Goal: Information Seeking & Learning: Compare options

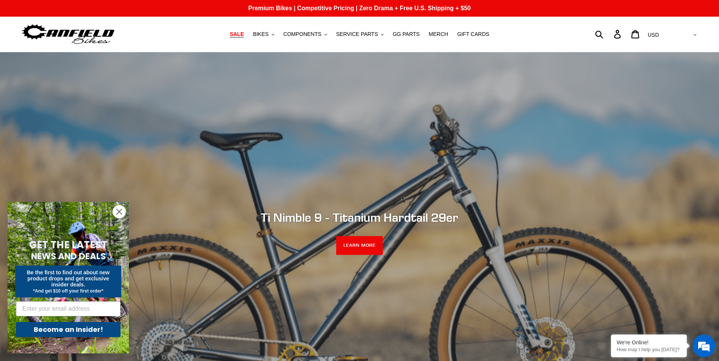
click at [247, 34] on link "SALE" at bounding box center [237, 34] width 22 height 10
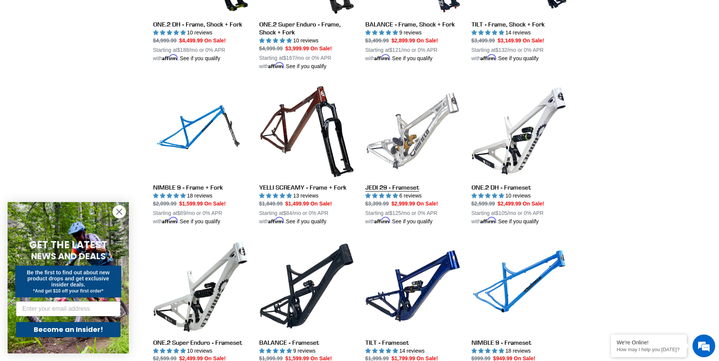
click at [405, 148] on link "JEDI 29 - Frameset" at bounding box center [412, 155] width 95 height 142
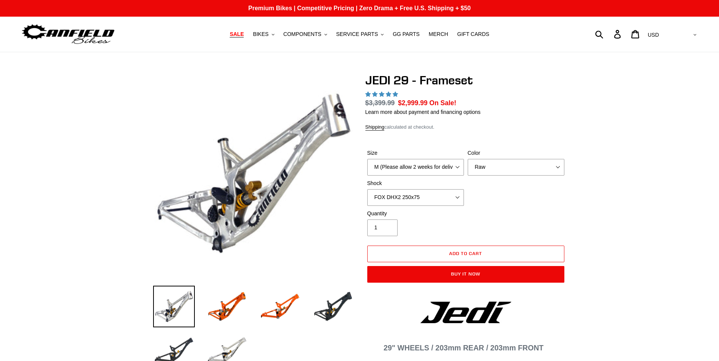
select select "highest-rating"
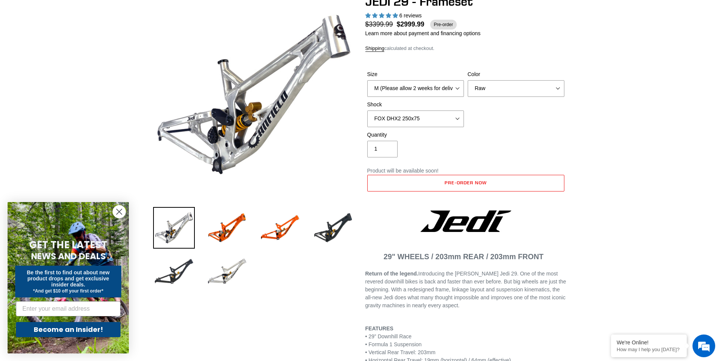
scroll to position [76, 0]
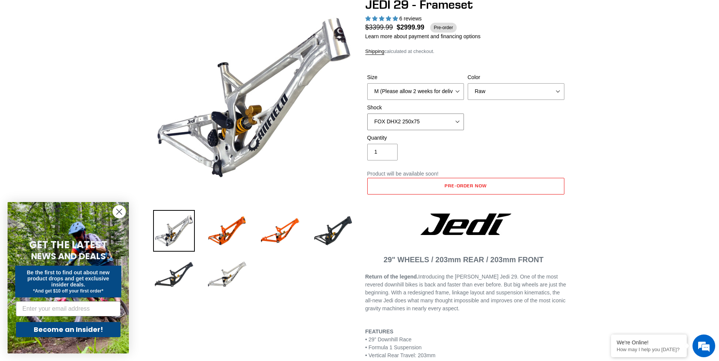
click at [411, 119] on select "No Shock FOX DHX2 250x75 RockShox Vivid Ultimate DH 250x75 EXT e-Storia LOX V3" at bounding box center [415, 122] width 97 height 17
select select "No Shock"
click at [367, 114] on select "No Shock FOX DHX2 250x75 RockShox Vivid Ultimate DH 250x75 EXT e-Storia LOX V3" at bounding box center [415, 122] width 97 height 17
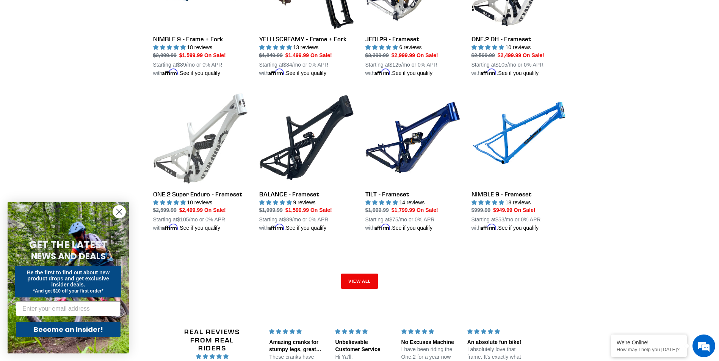
scroll to position [1066, 0]
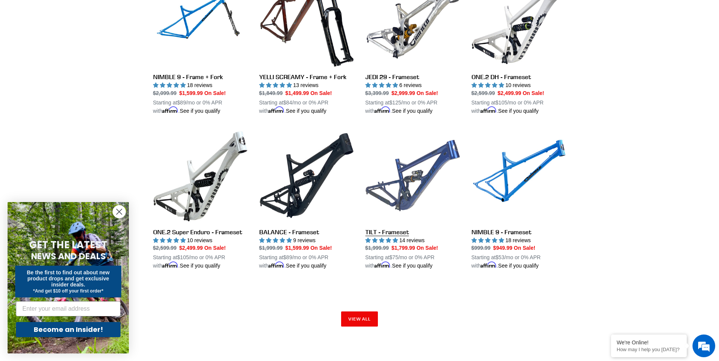
click at [412, 201] on link "TILT - Frameset" at bounding box center [412, 199] width 95 height 142
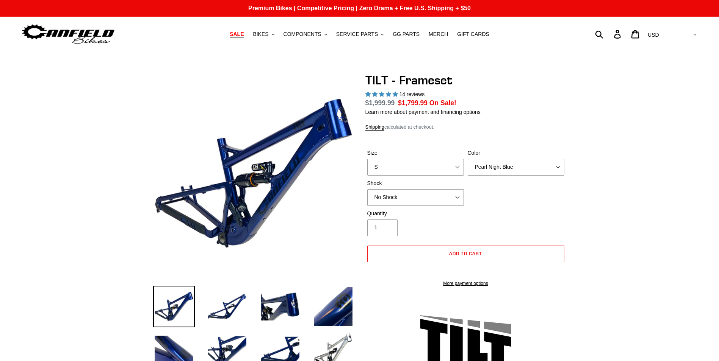
select select "highest-rating"
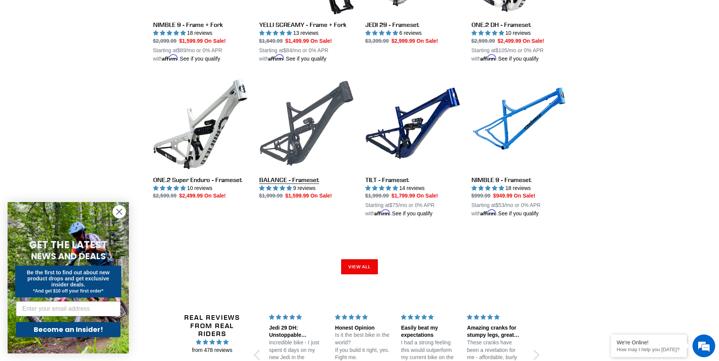
click at [322, 112] on link "BALANCE - Frameset" at bounding box center [306, 138] width 95 height 124
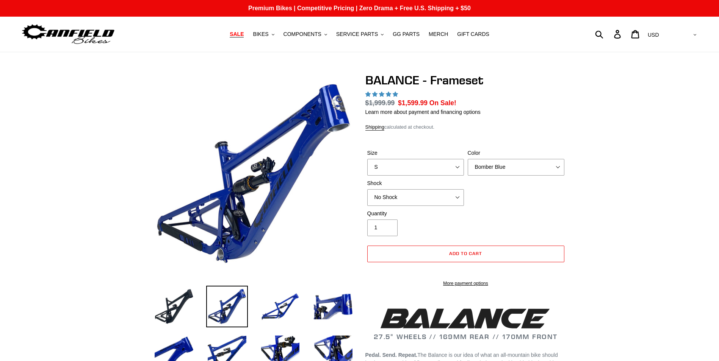
select select "highest-rating"
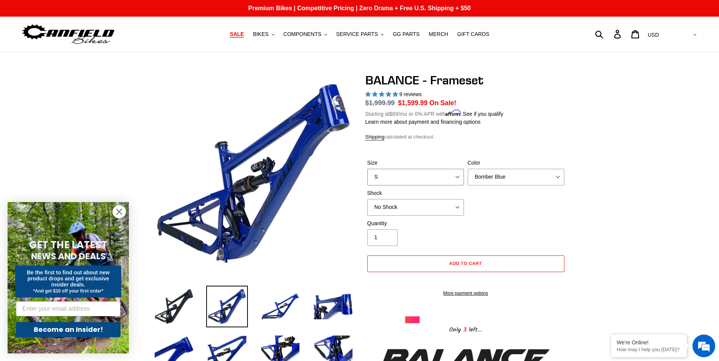
click at [394, 184] on select "S M L XL" at bounding box center [415, 177] width 97 height 17
select select "M"
click at [367, 169] on select "S M L XL" at bounding box center [415, 177] width 97 height 17
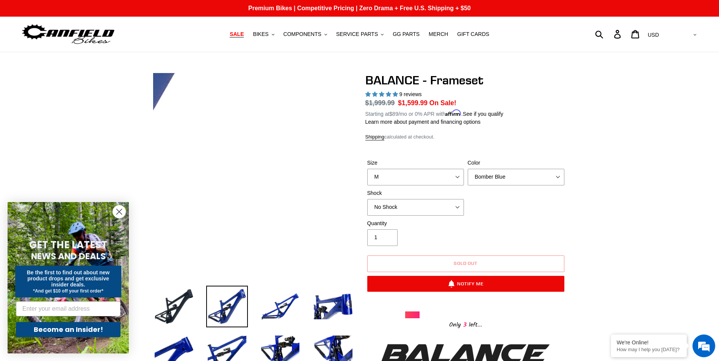
click at [341, 216] on img at bounding box center [2, 55] width 776 height 776
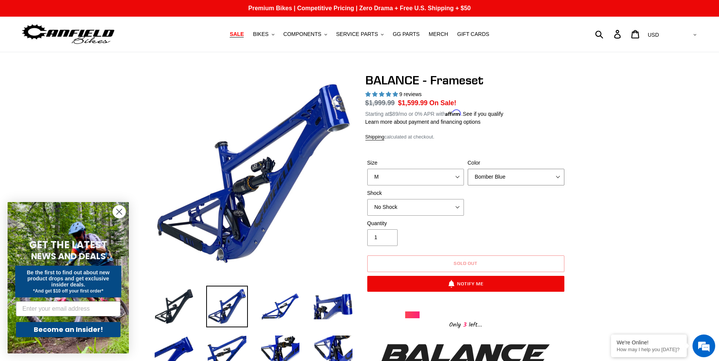
click at [472, 173] on select "Bomber Blue Goat's Blood Stealth Black" at bounding box center [515, 177] width 97 height 17
click at [467, 169] on select "Bomber Blue Goat's Blood Stealth Black" at bounding box center [515, 177] width 97 height 17
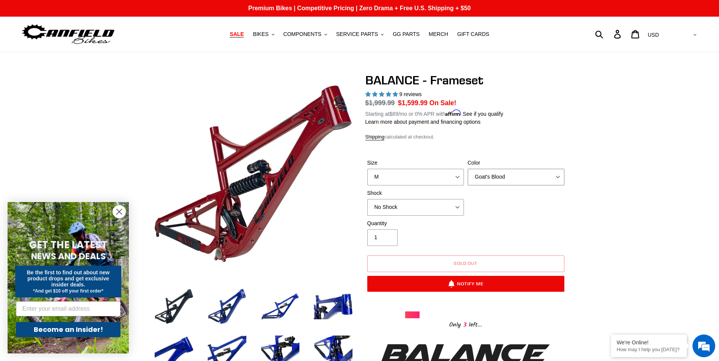
click at [486, 182] on select "Bomber Blue Goat's Blood Stealth Black" at bounding box center [515, 177] width 97 height 17
select select "Stealth Black"
click at [467, 169] on select "Bomber Blue Goat's Blood Stealth Black" at bounding box center [515, 177] width 97 height 17
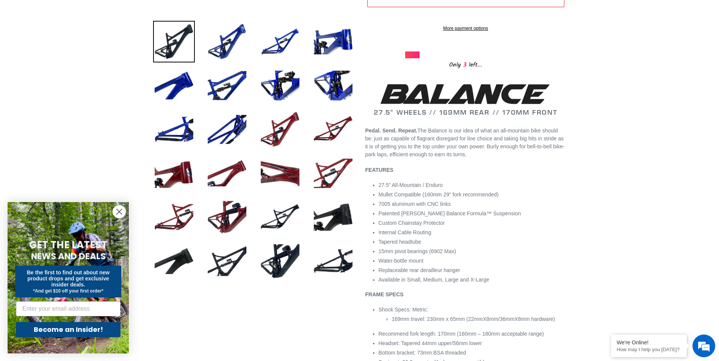
scroll to position [303, 0]
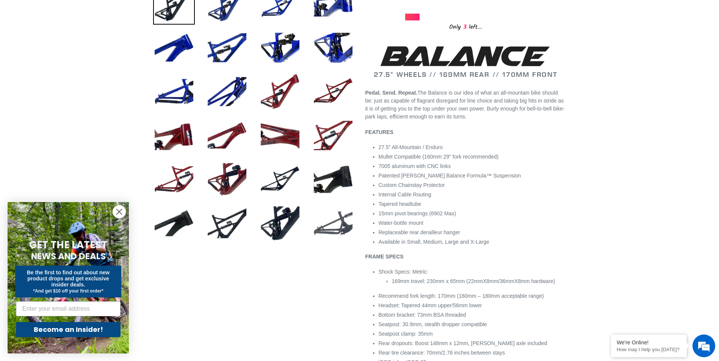
click at [316, 223] on img at bounding box center [333, 224] width 42 height 42
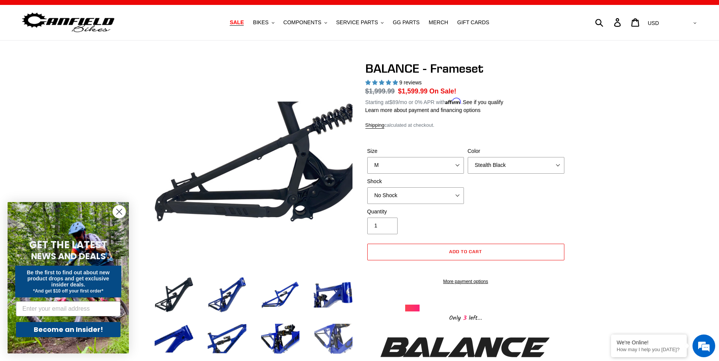
scroll to position [0, 0]
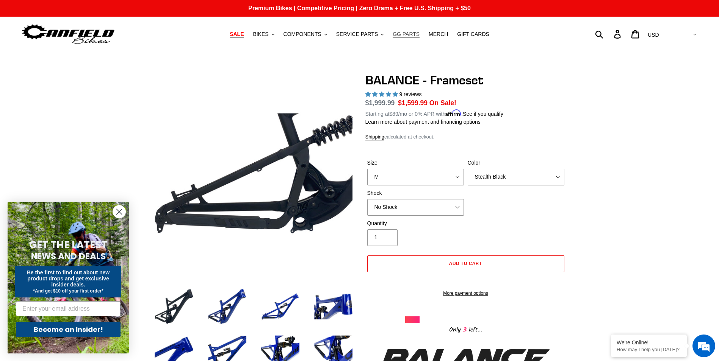
click at [405, 34] on span "GG PARTS" at bounding box center [405, 34] width 27 height 6
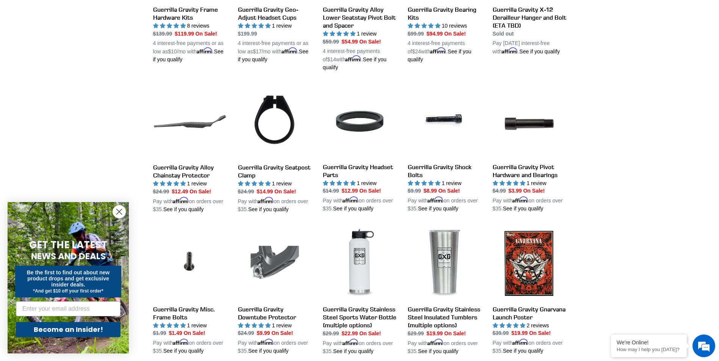
scroll to position [492, 0]
